Goal: Transaction & Acquisition: Purchase product/service

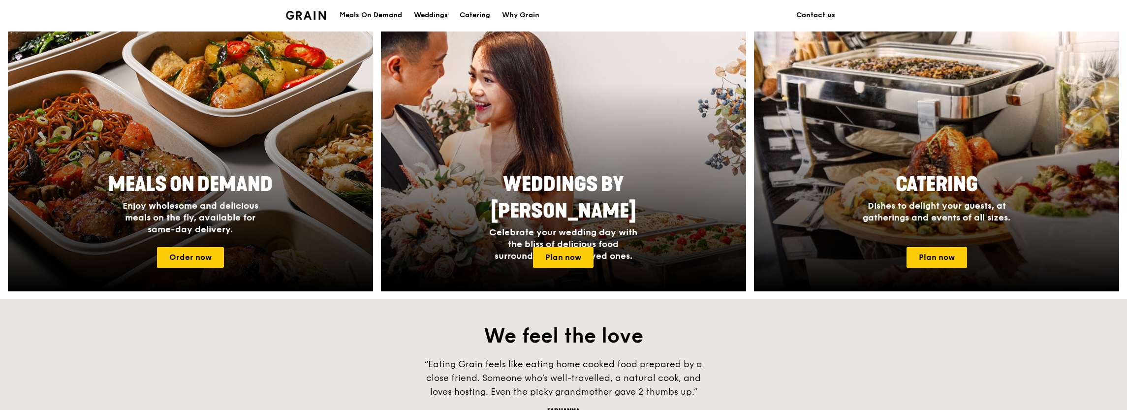
scroll to position [344, 0]
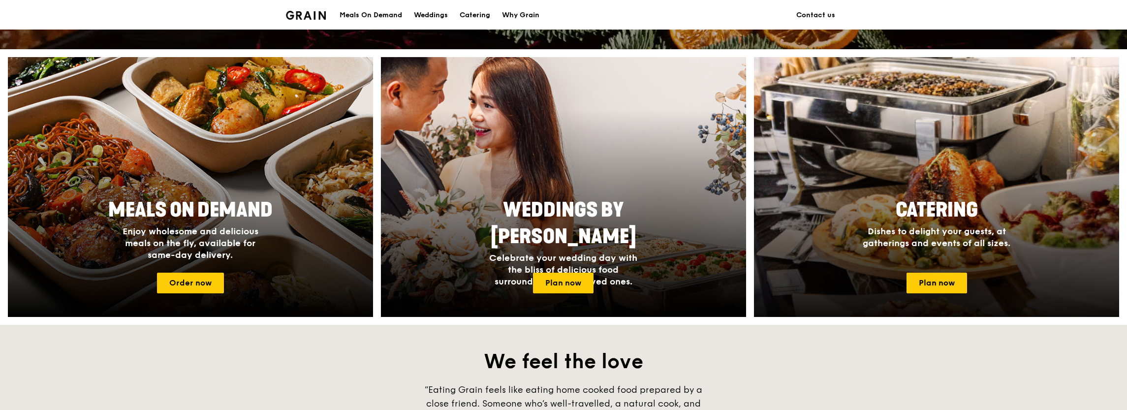
click at [920, 174] on div at bounding box center [937, 187] width 402 height 286
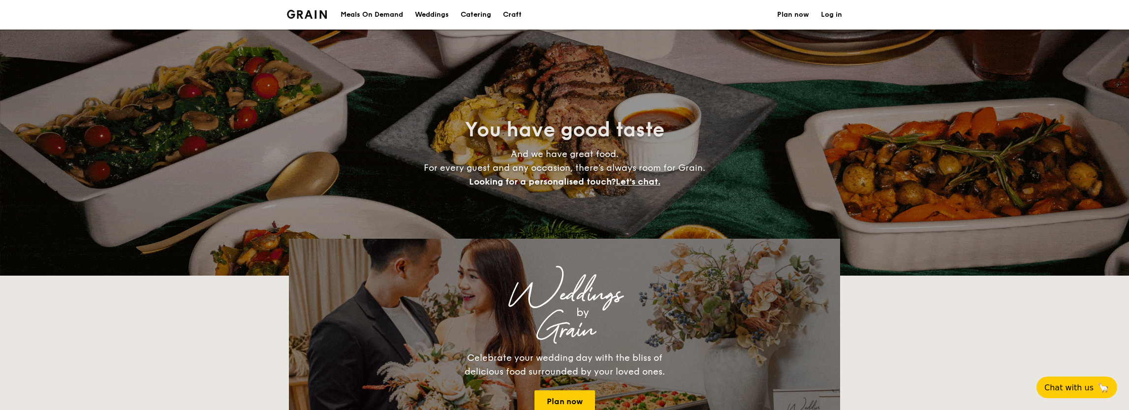
select select
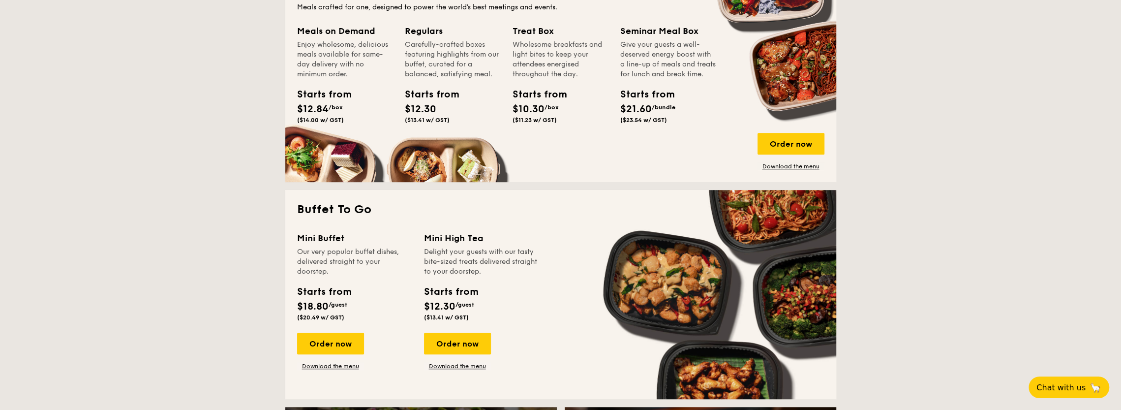
scroll to position [541, 0]
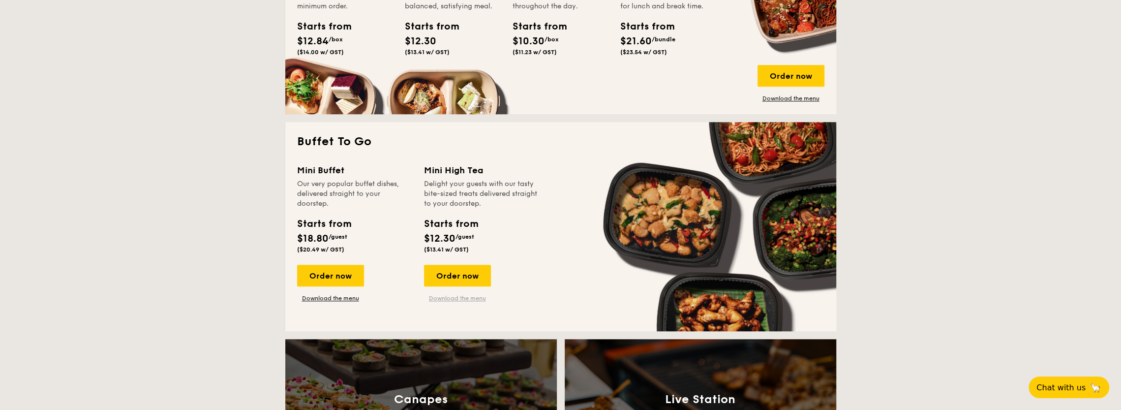
click at [459, 299] on link "Download the menu" at bounding box center [457, 298] width 67 height 8
click at [457, 277] on div "Order now" at bounding box center [457, 276] width 67 height 22
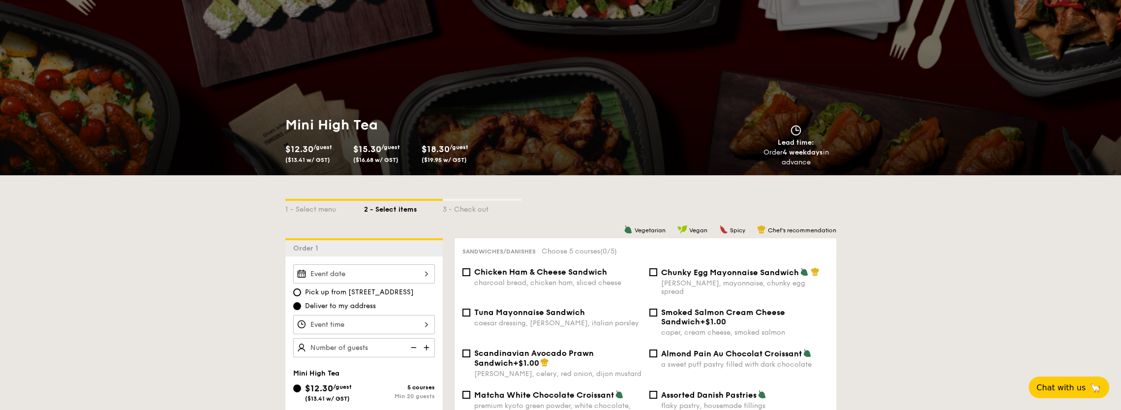
scroll to position [148, 0]
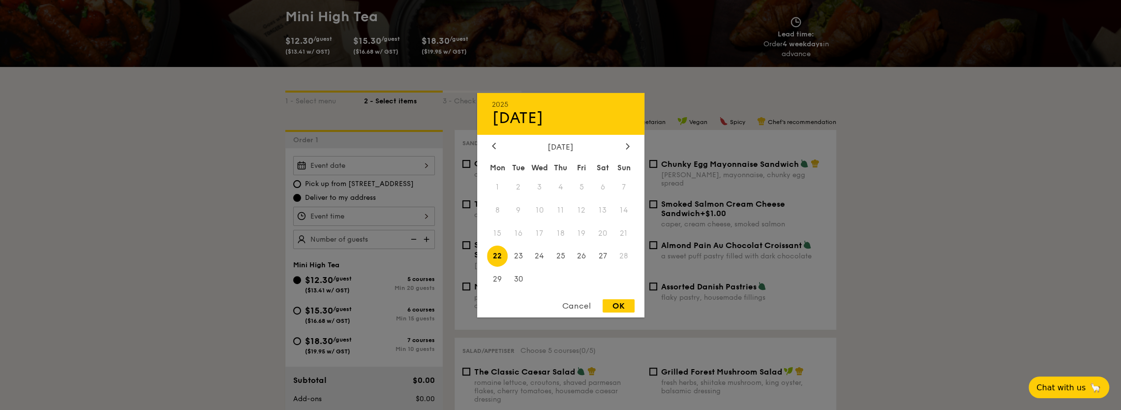
click at [406, 164] on div "2025 Sep [DATE] Tue Wed Thu Fri Sat Sun 1 2 3 4 5 6 7 8 9 10 11 12 13 14 15 16 …" at bounding box center [364, 165] width 142 height 19
click at [539, 258] on span "24" at bounding box center [539, 256] width 21 height 21
click at [625, 306] on div "OK" at bounding box center [619, 305] width 32 height 13
type input "[DATE]"
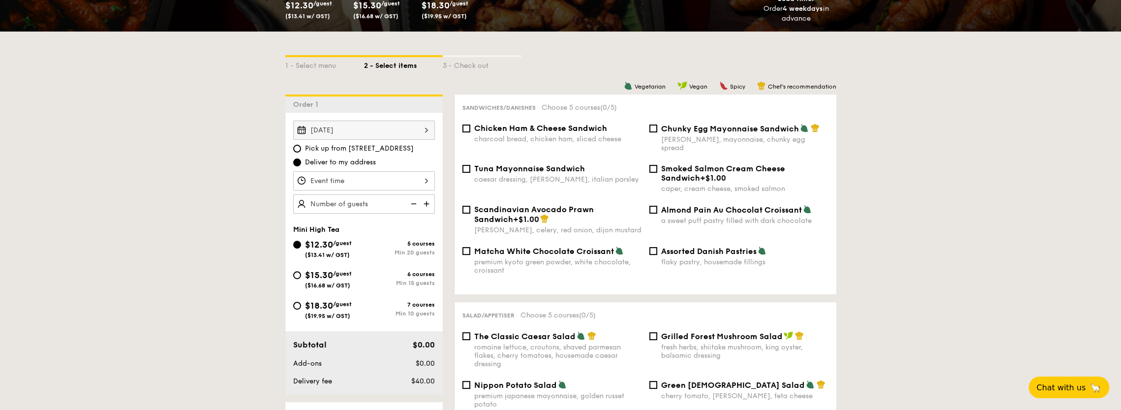
scroll to position [197, 0]
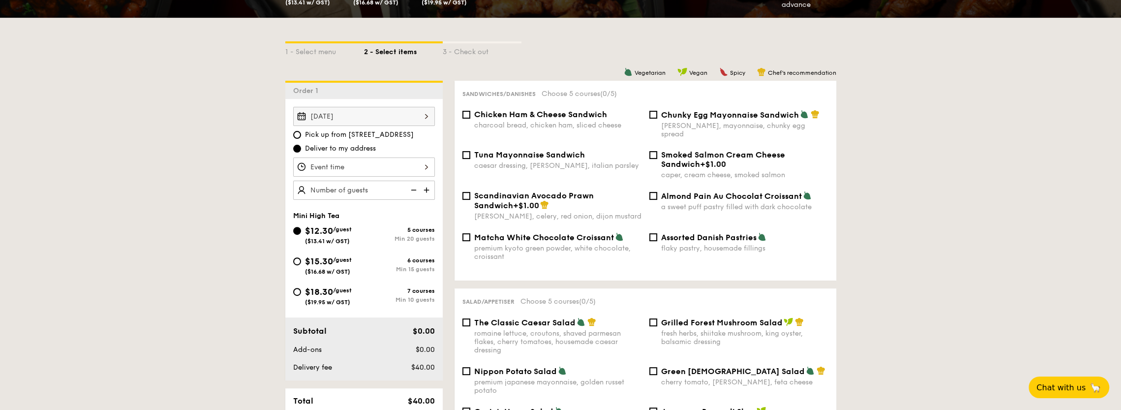
click at [397, 172] on div at bounding box center [364, 166] width 142 height 19
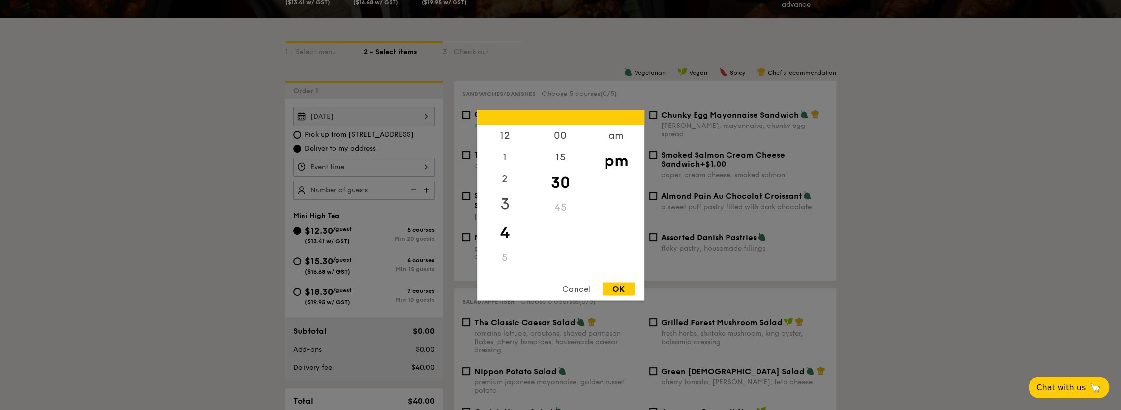
click at [503, 199] on div "3" at bounding box center [505, 203] width 56 height 29
click at [559, 186] on div "30" at bounding box center [561, 182] width 56 height 29
click at [561, 135] on div "00" at bounding box center [561, 138] width 56 height 29
click at [622, 290] on div "OK" at bounding box center [619, 288] width 32 height 13
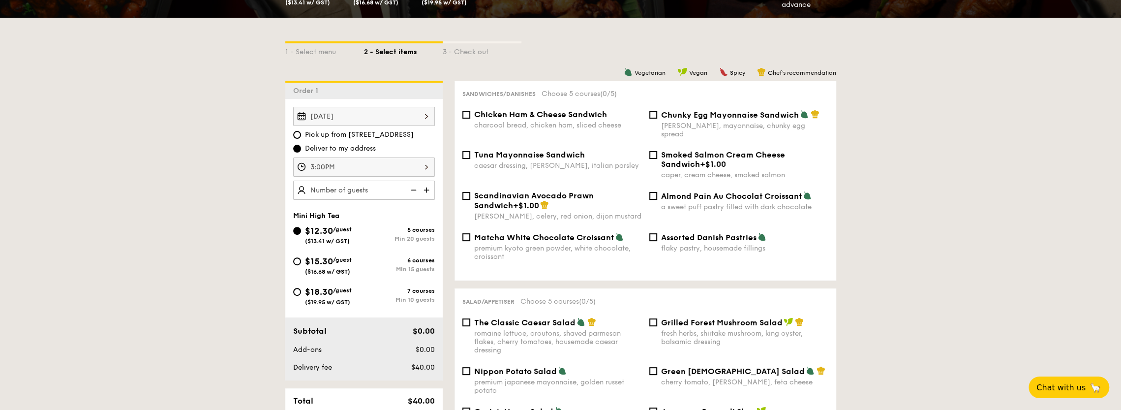
click at [374, 166] on div "3:00PM" at bounding box center [364, 166] width 142 height 19
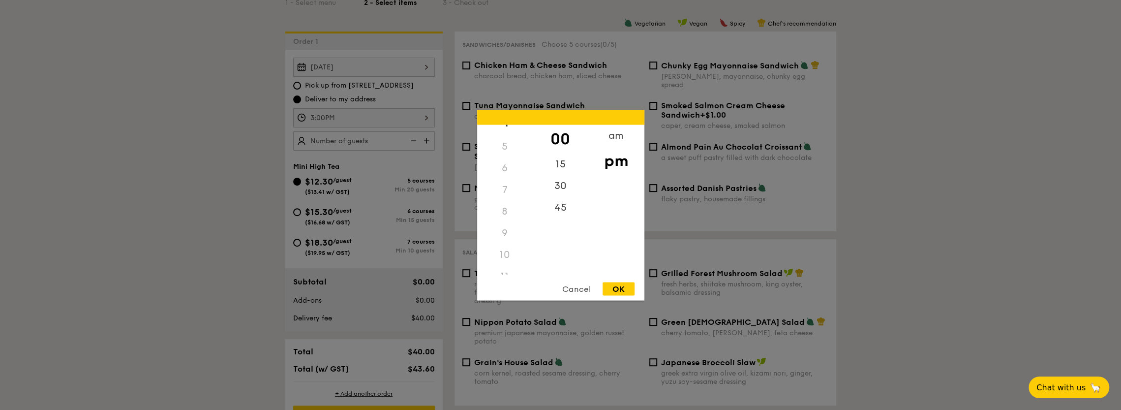
scroll to position [116, 0]
click at [505, 242] on div "10" at bounding box center [505, 243] width 56 height 22
click at [613, 135] on div "am" at bounding box center [617, 138] width 56 height 29
click at [505, 243] on div "10" at bounding box center [505, 246] width 56 height 29
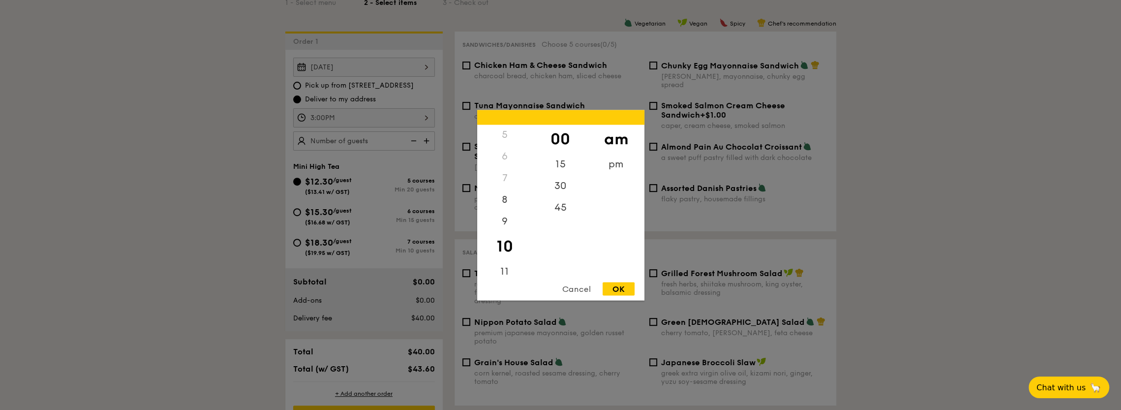
click at [618, 283] on div "OK" at bounding box center [619, 288] width 32 height 13
type input "10:00AM"
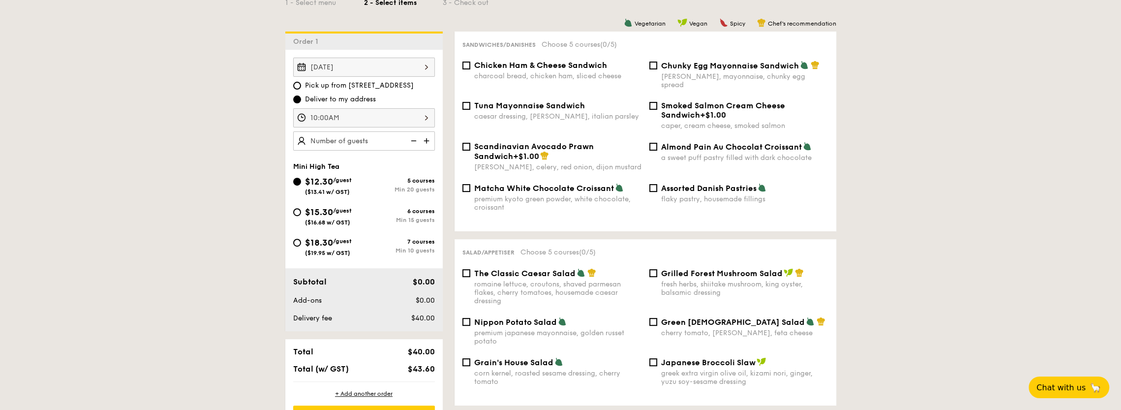
click at [370, 65] on div "[DATE]" at bounding box center [364, 67] width 142 height 19
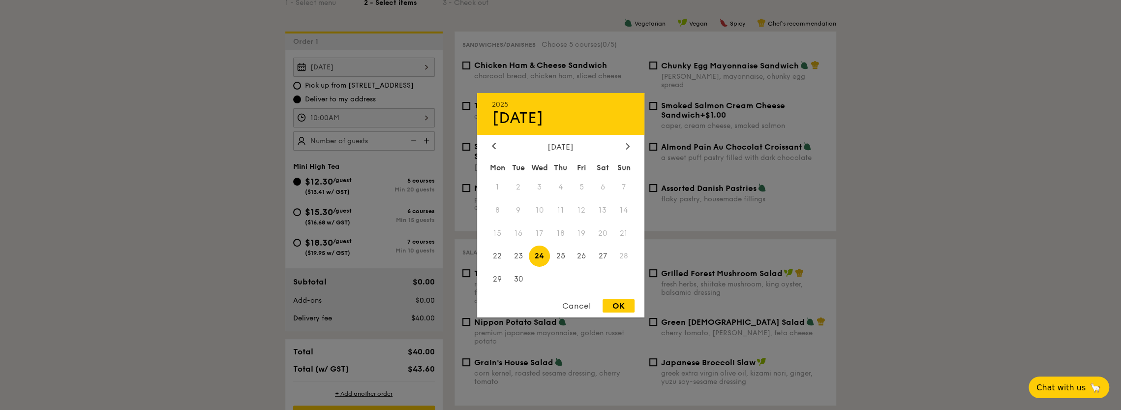
click at [370, 65] on div at bounding box center [560, 205] width 1121 height 410
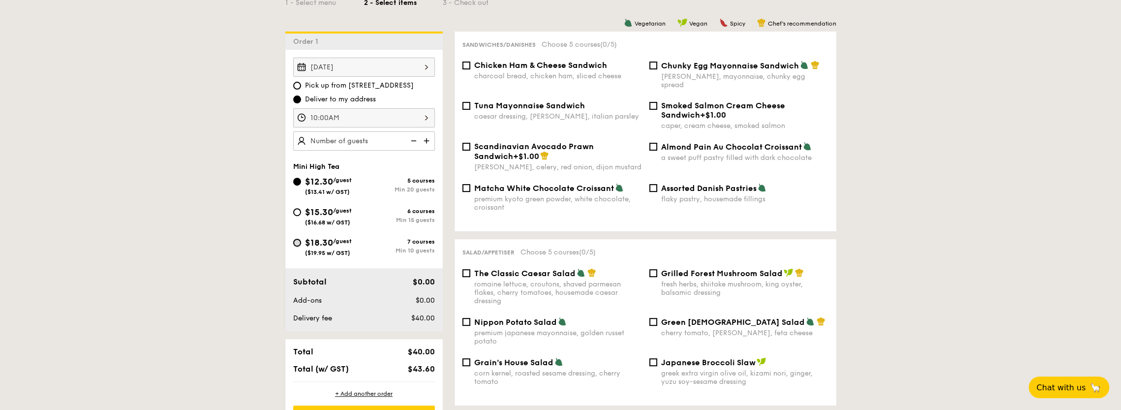
click at [299, 241] on input "$18.30 /guest ($19.95 w/ GST) 7 courses Min 10 guests" at bounding box center [297, 243] width 8 height 8
radio input "true"
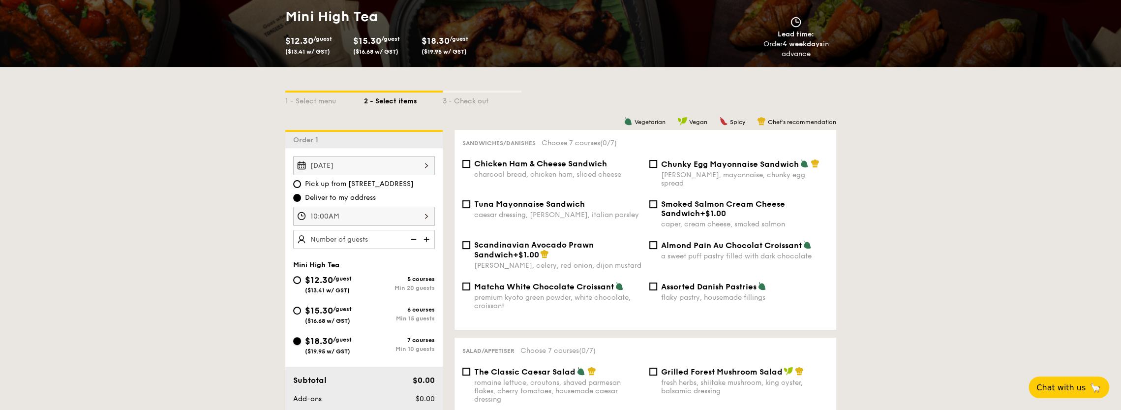
scroll to position [197, 0]
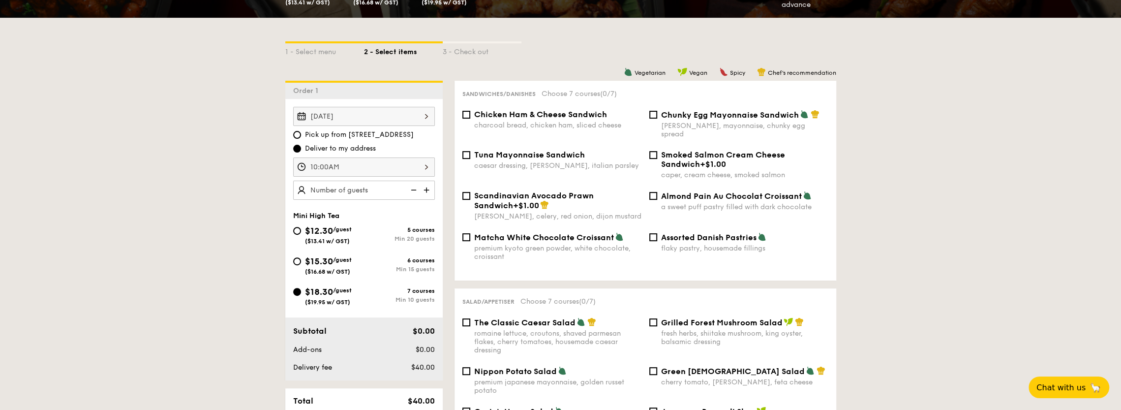
click at [330, 135] on span "Pick up from [STREET_ADDRESS]" at bounding box center [359, 135] width 109 height 10
click at [301, 135] on input "Pick up from [STREET_ADDRESS]" at bounding box center [297, 135] width 8 height 8
radio input "true"
click at [328, 145] on span "Deliver to my address" at bounding box center [340, 149] width 71 height 10
click at [301, 145] on input "Deliver to my address" at bounding box center [297, 149] width 8 height 8
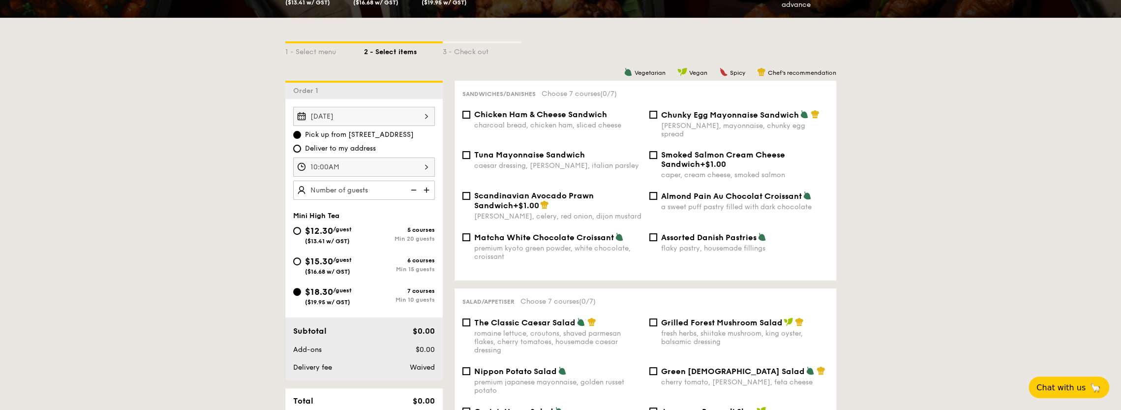
radio input "true"
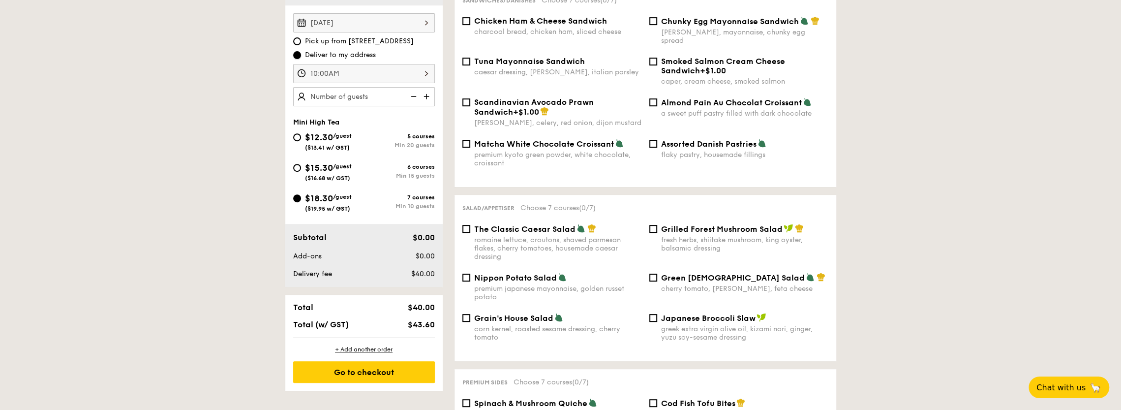
scroll to position [344, 0]
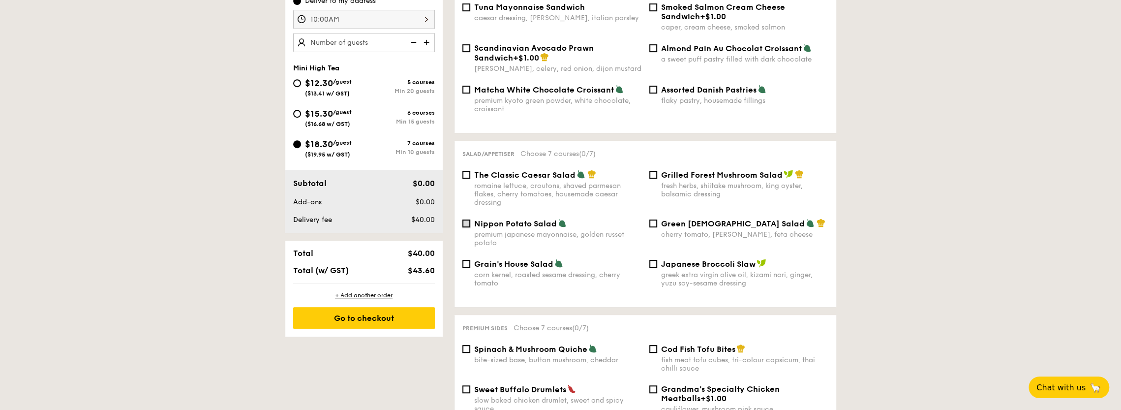
click at [466, 219] on input "Nippon Potato Salad premium japanese mayonnaise, golden russet potato" at bounding box center [467, 223] width 8 height 8
click at [465, 219] on input "Nippon Potato Salad premium japanese mayonnaise, golden russet potato" at bounding box center [467, 223] width 8 height 8
checkbox input "false"
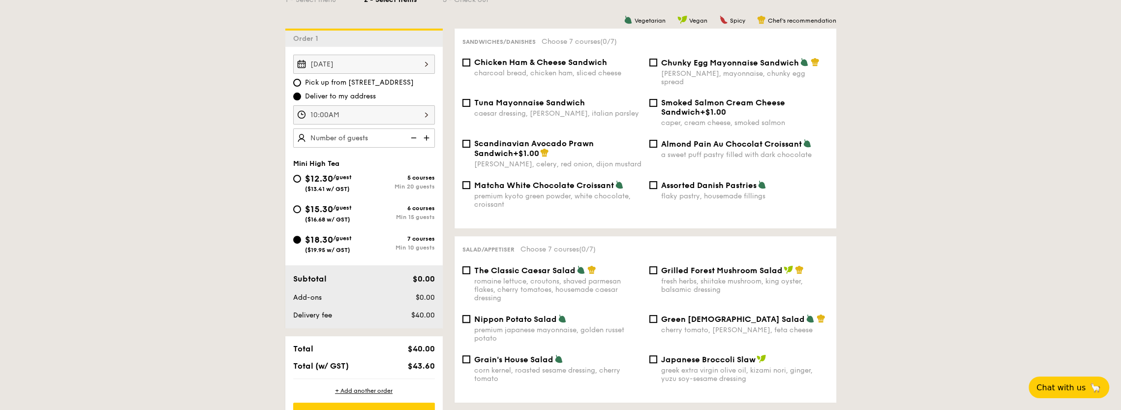
scroll to position [197, 0]
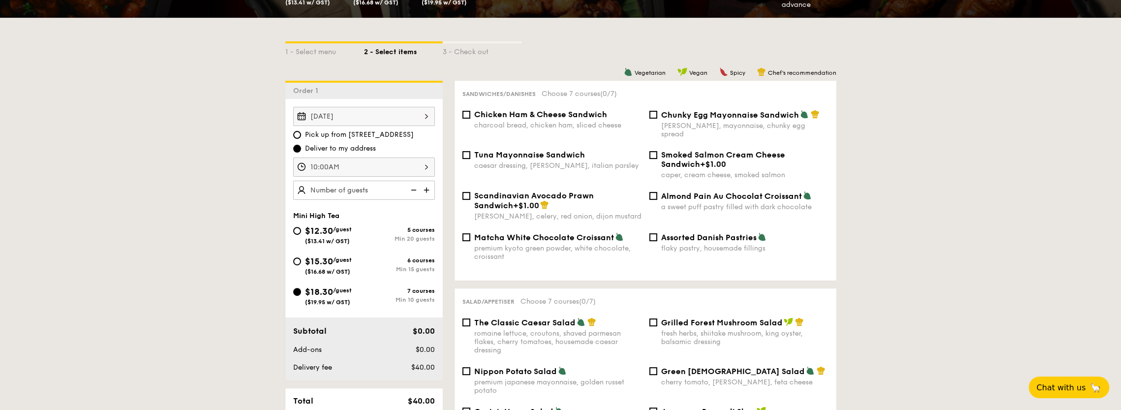
click at [650, 119] on div "Chunky Egg Mayonnaise Sandwich dijon mustard, mayonnaise, chunky egg spread" at bounding box center [739, 124] width 187 height 29
click at [654, 120] on div "Chunky Egg Mayonnaise Sandwich dijon mustard, mayonnaise, chunky egg spread" at bounding box center [739, 124] width 187 height 29
click at [653, 116] on input "Chunky Egg Mayonnaise Sandwich dijon mustard, mayonnaise, chunky egg spread" at bounding box center [654, 115] width 8 height 8
checkbox input "true"
click at [652, 151] on input "Smoked Salmon Cream Cheese Sandwich +$1.00 caper, cream cheese, smoked salmon" at bounding box center [654, 155] width 8 height 8
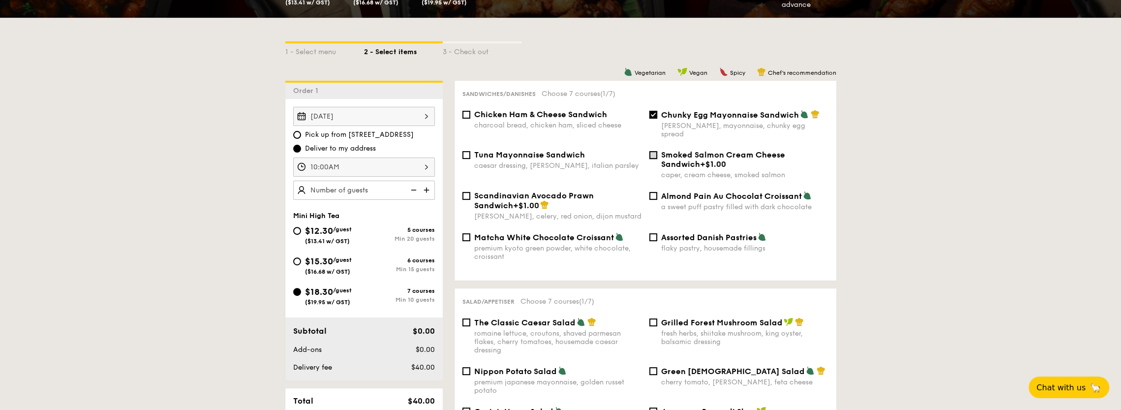
checkbox input "true"
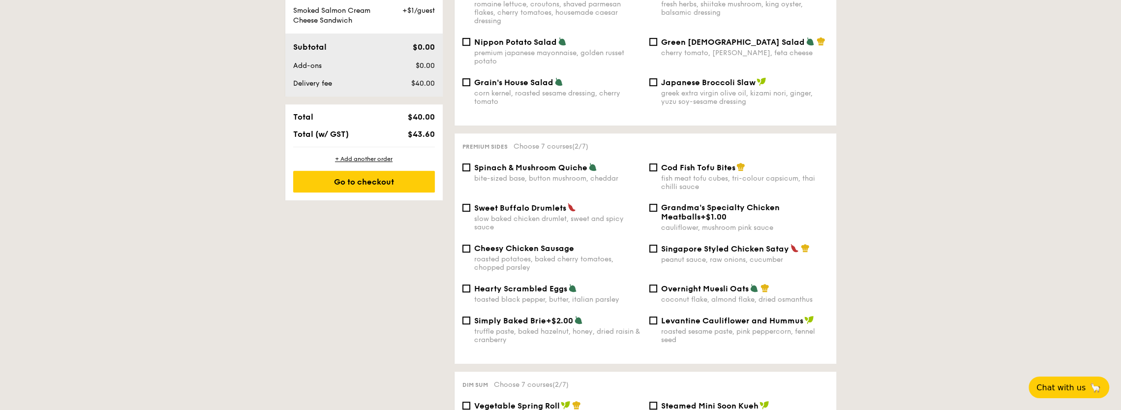
scroll to position [541, 0]
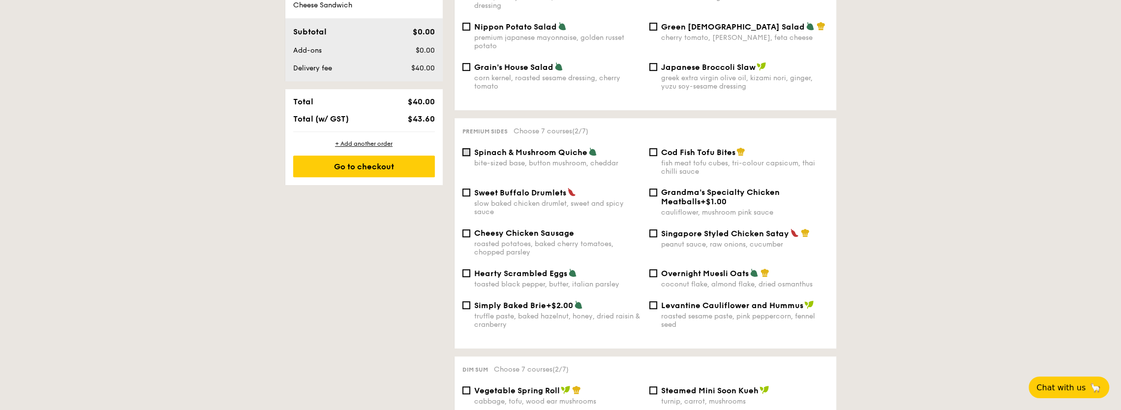
click at [467, 148] on input "Spinach & Mushroom Quiche bite-sized base, button mushroom, cheddar" at bounding box center [467, 152] width 8 height 8
checkbox input "true"
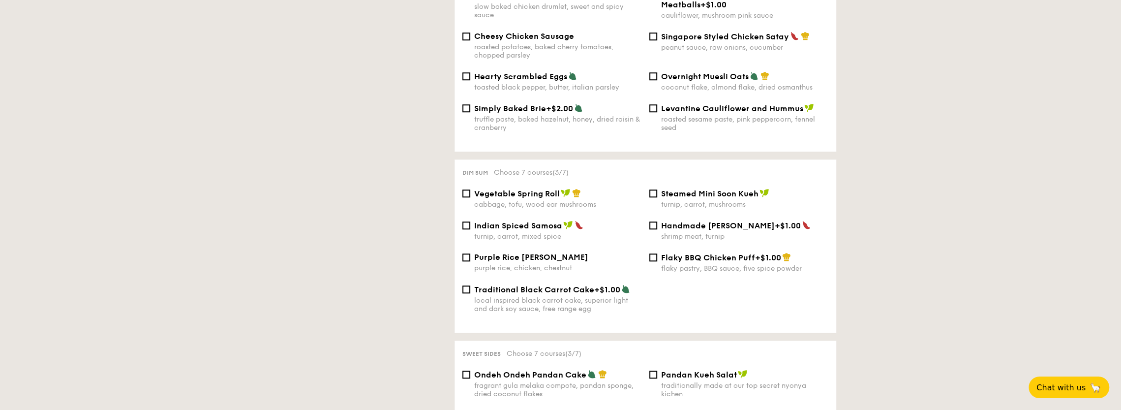
scroll to position [689, 0]
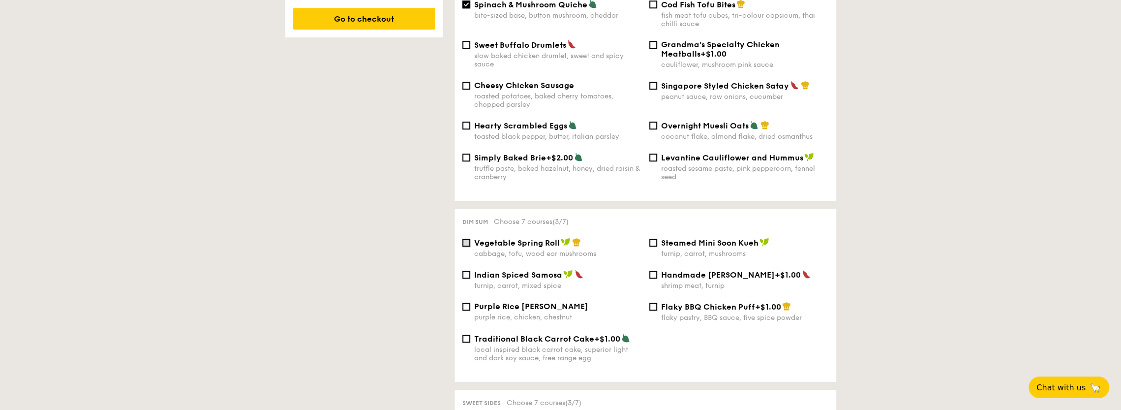
click at [464, 239] on input "Vegetable Spring Roll cabbage, tofu, wood ear mushrooms" at bounding box center [467, 243] width 8 height 8
checkbox input "true"
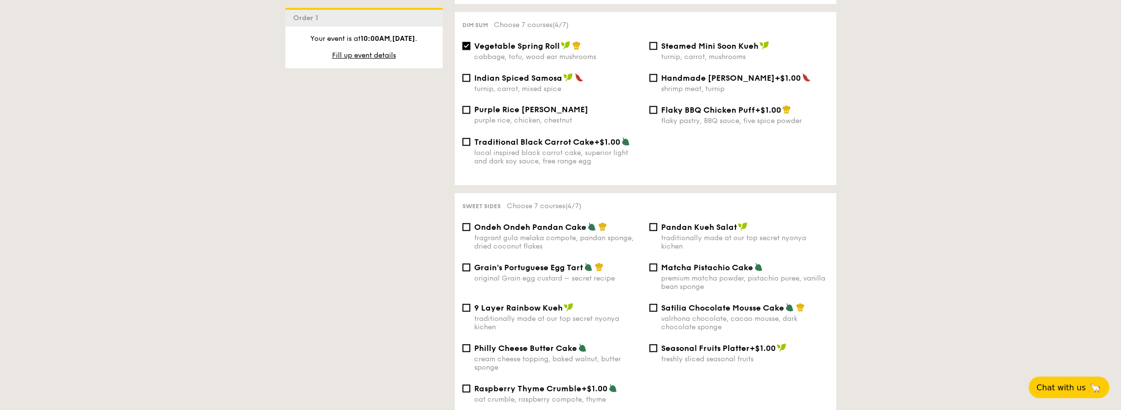
scroll to position [935, 0]
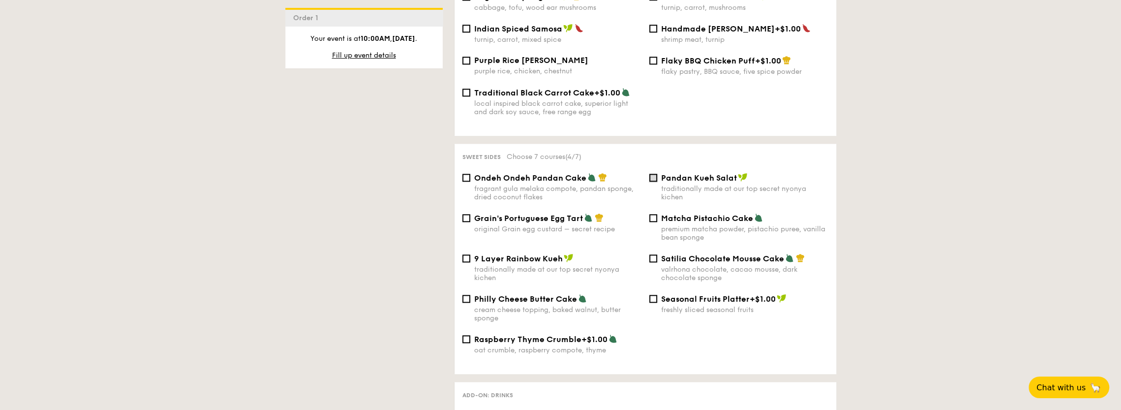
click at [655, 177] on input "Pandan Kueh Salat traditionally made at our top secret nyonya kichen" at bounding box center [654, 178] width 8 height 8
checkbox input "true"
click at [466, 260] on input "9 Layer Rainbow Kueh traditionally made at our top secret nyonya kichen" at bounding box center [467, 258] width 8 height 8
checkbox input "true"
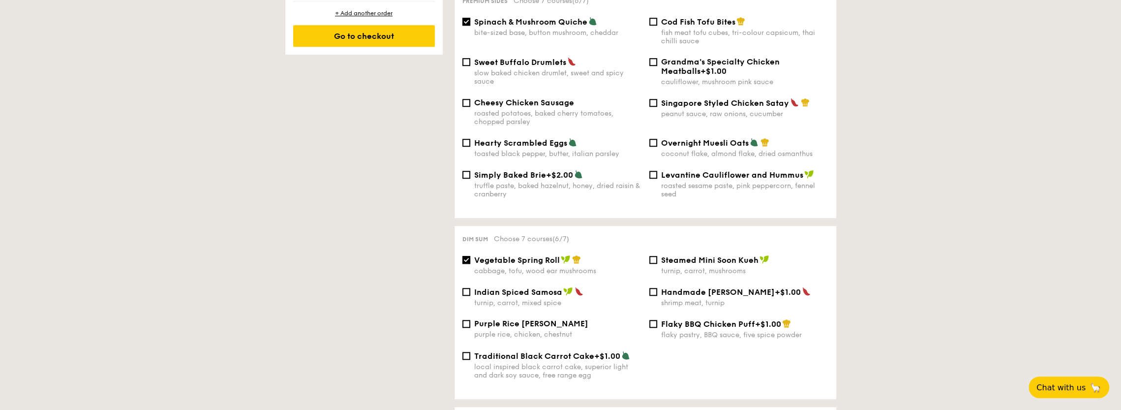
scroll to position [674, 0]
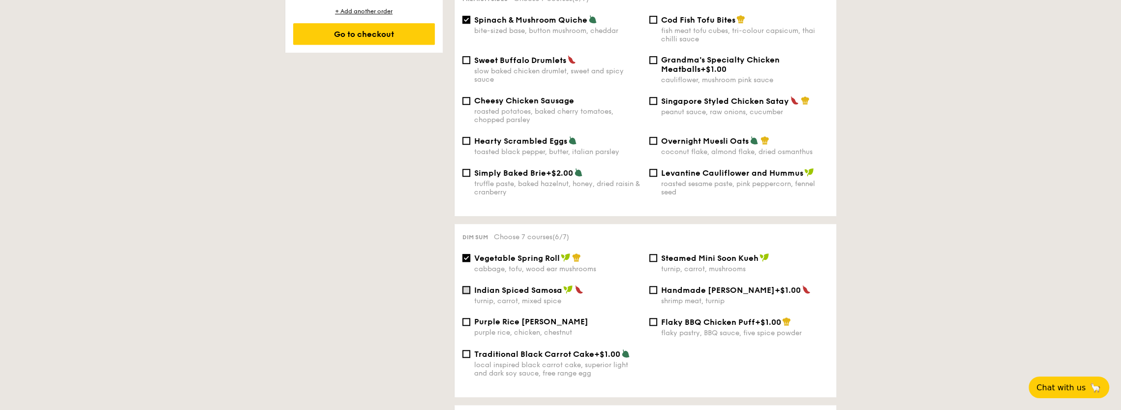
click at [466, 287] on input "Indian Spiced Samosa turnip, carrot, mixed spice" at bounding box center [467, 290] width 8 height 8
checkbox input "true"
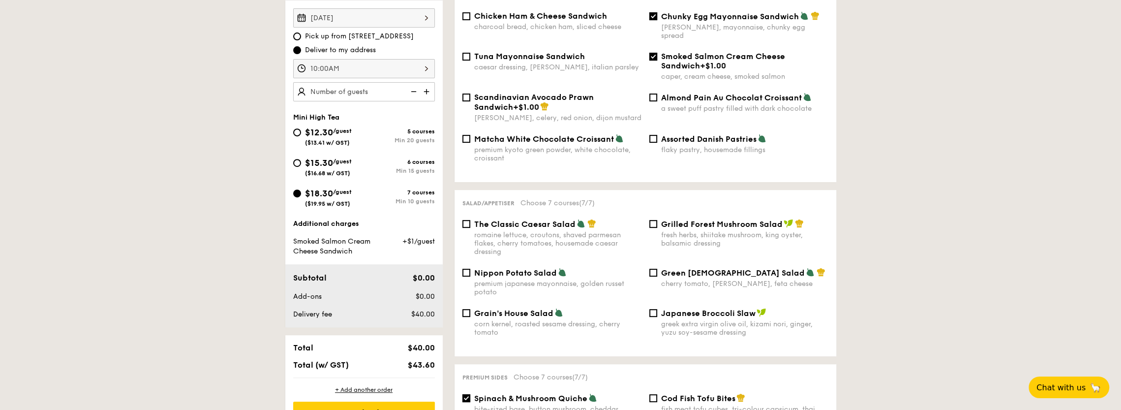
scroll to position [197, 0]
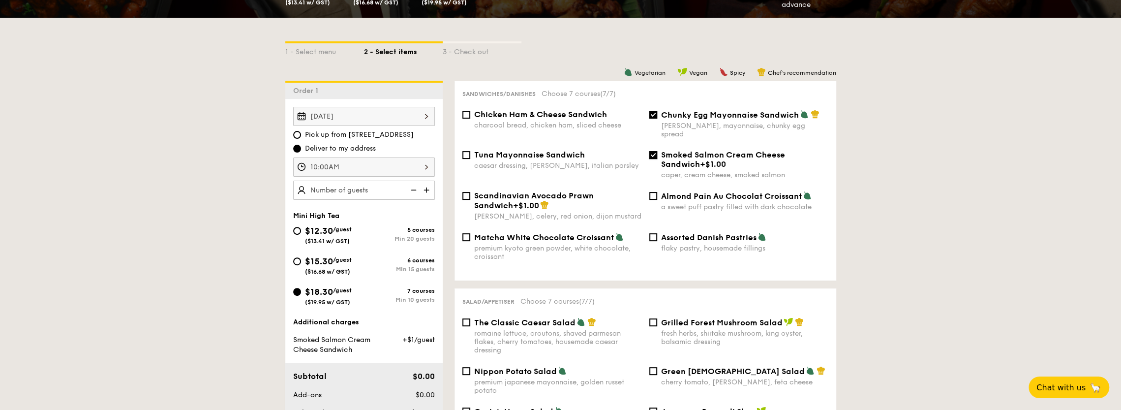
click at [652, 151] on input "Smoked Salmon Cream Cheese Sandwich +$1.00 caper, cream cheese, smoked salmon" at bounding box center [654, 155] width 8 height 8
checkbox input "false"
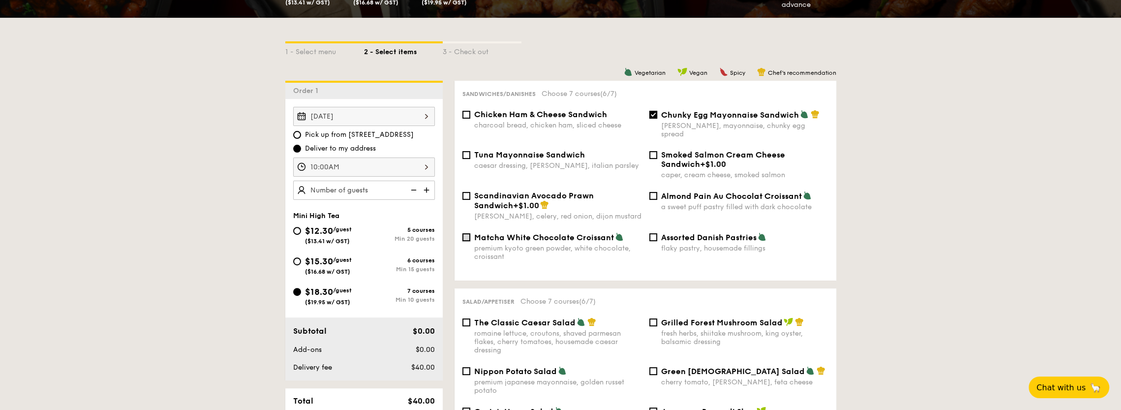
click at [468, 233] on input "Matcha White Chocolate Croissant premium kyoto green powder, white chocolate, c…" at bounding box center [467, 237] width 8 height 8
checkbox input "true"
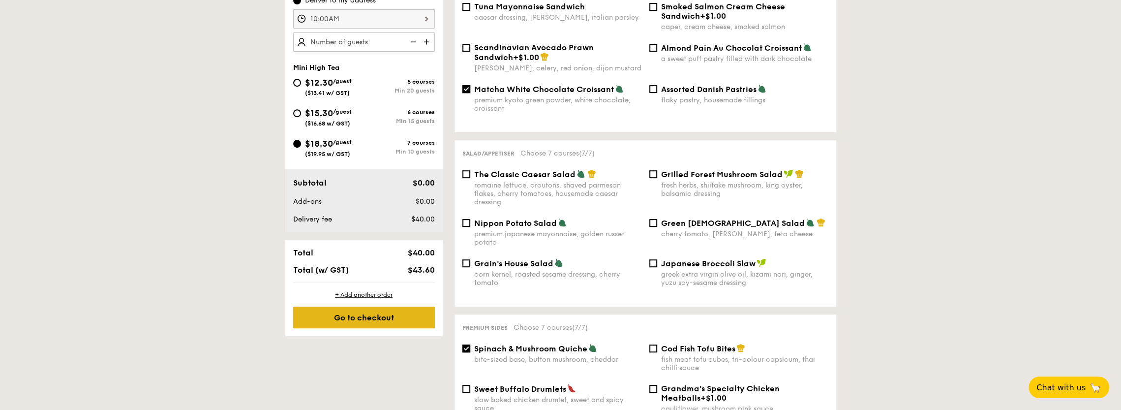
scroll to position [148, 0]
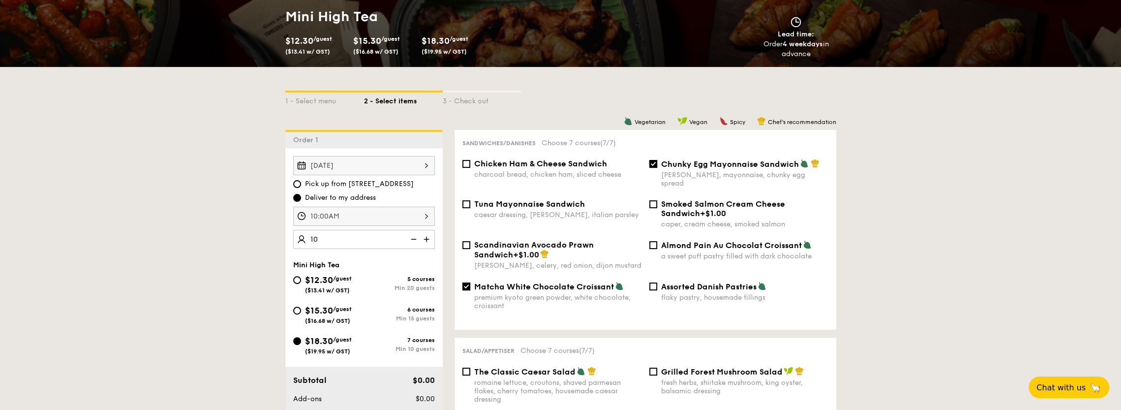
type input "10 guests"
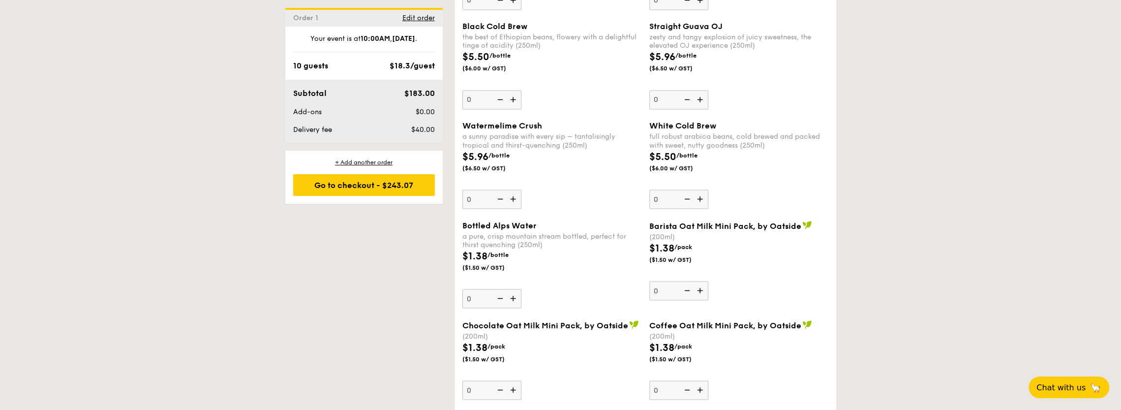
scroll to position [1525, 0]
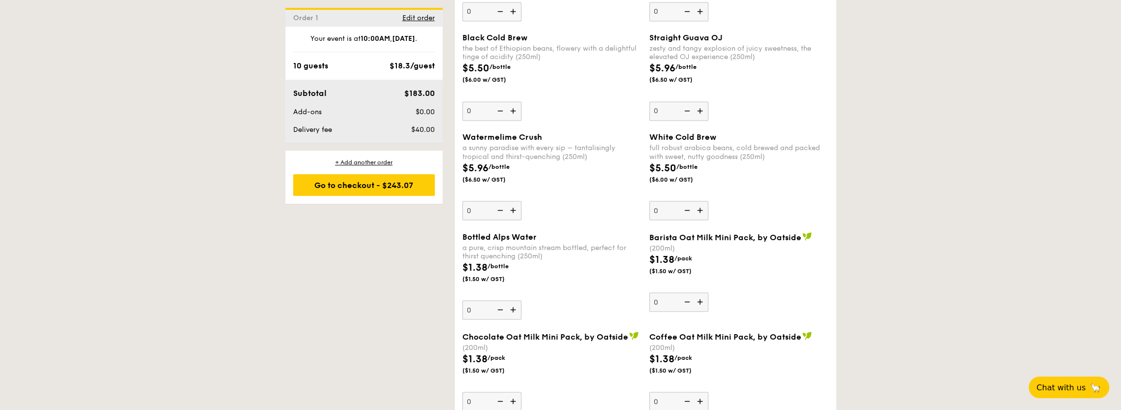
drag, startPoint x: 653, startPoint y: 311, endPoint x: 876, endPoint y: 204, distance: 246.7
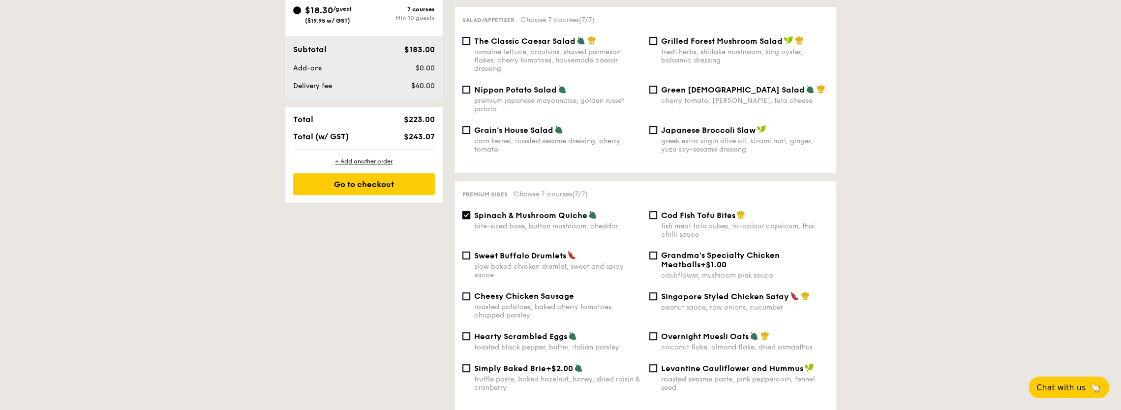
scroll to position [492, 0]
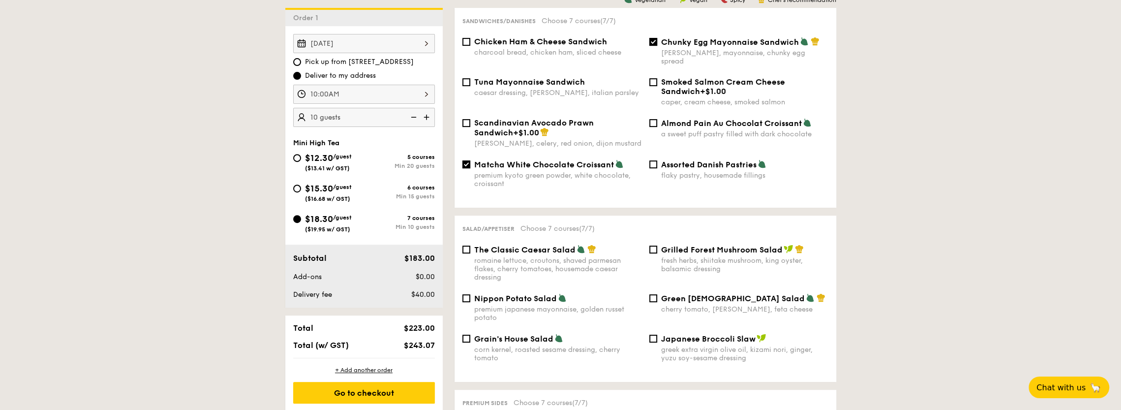
scroll to position [246, 0]
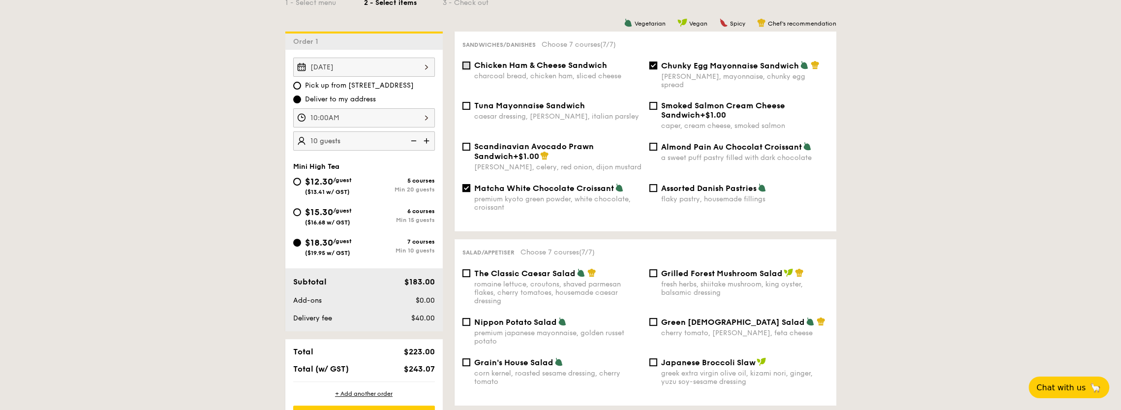
click at [464, 66] on input "Chicken Ham & Cheese Sandwich charcoal bread, chicken ham, sliced cheese" at bounding box center [467, 66] width 8 height 8
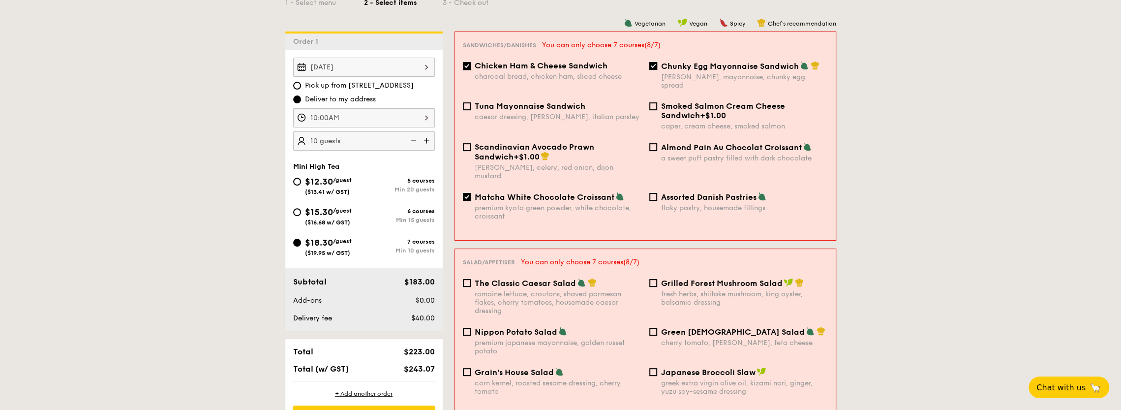
click at [464, 66] on input "Chicken Ham & Cheese Sandwich charcoal bread, chicken ham, sliced cheese" at bounding box center [467, 66] width 8 height 8
checkbox input "false"
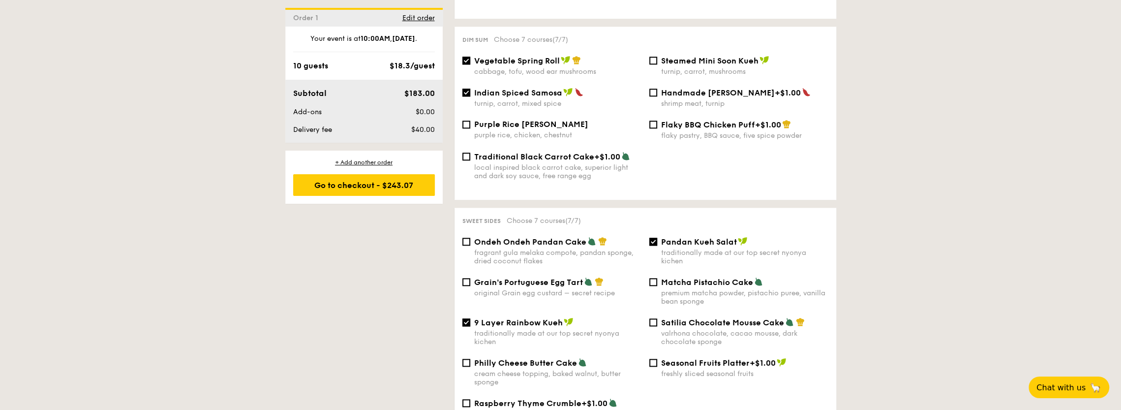
scroll to position [886, 0]
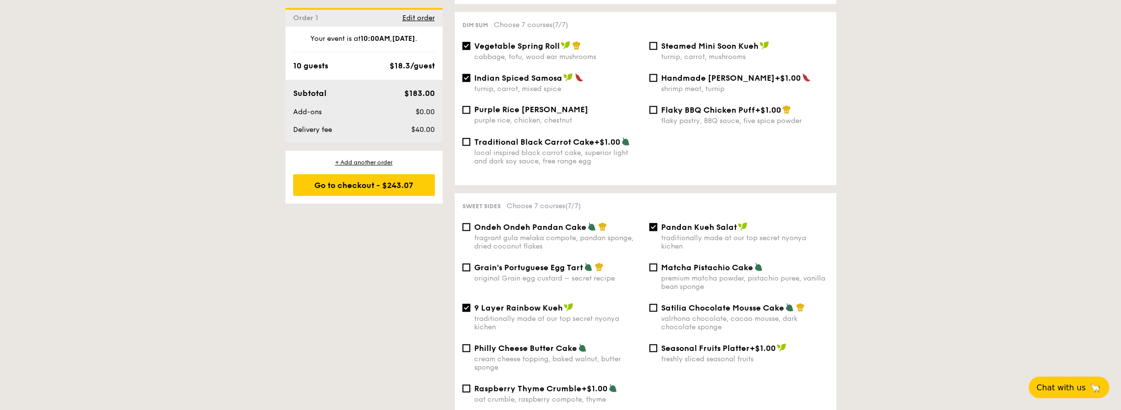
click at [315, 225] on div "1 - Select menu 2 - Select items 3 - Check out Order 1 [DATE] Pick up from [STR…" at bounding box center [561, 299] width 567 height 1940
click at [366, 265] on div "1 - Select menu 2 - Select items 3 - Check out Order 1 [DATE] Pick up from [STR…" at bounding box center [561, 299] width 567 height 1940
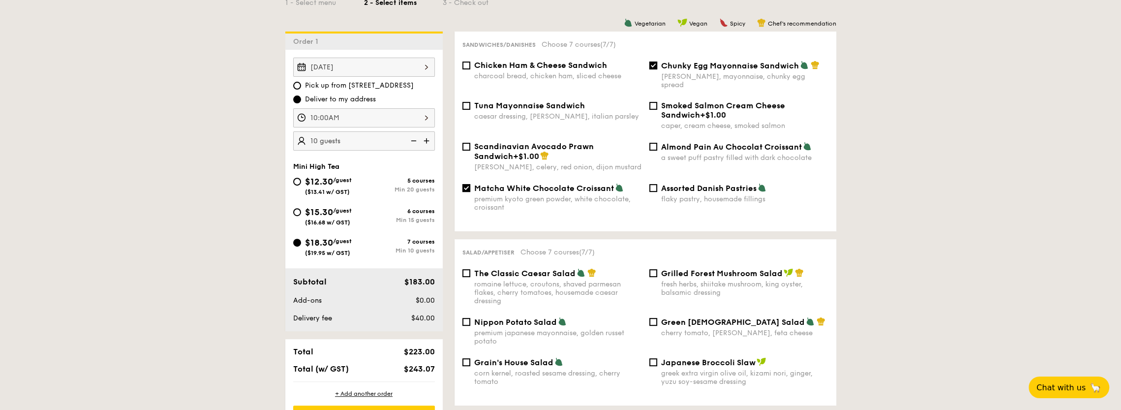
scroll to position [344, 0]
